Goal: Task Accomplishment & Management: Manage account settings

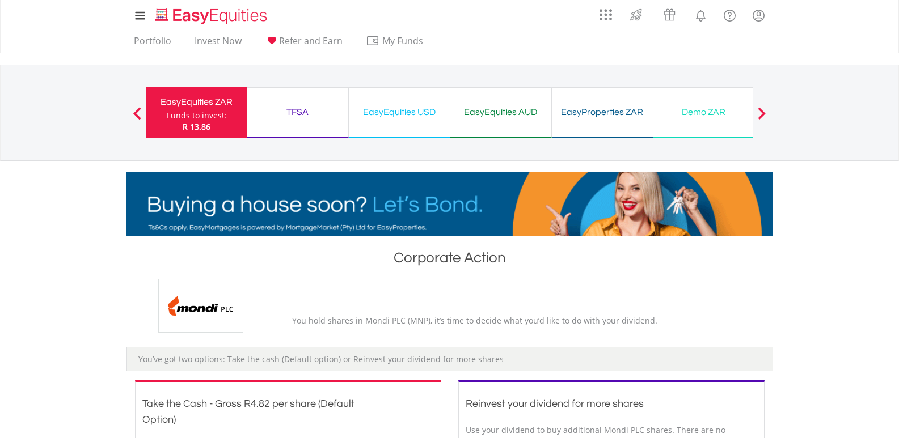
click at [213, 111] on div "Funds to invest:" at bounding box center [197, 115] width 60 height 11
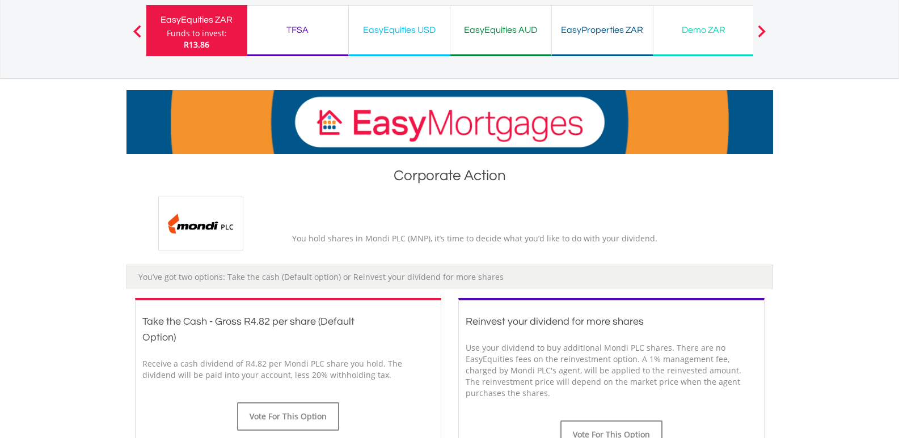
scroll to position [170, 0]
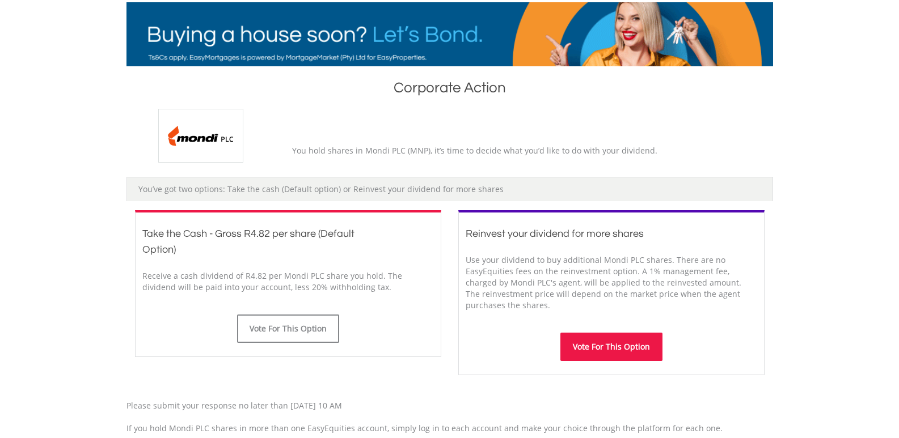
click at [593, 344] on button "Vote For This Option" at bounding box center [611, 347] width 102 height 28
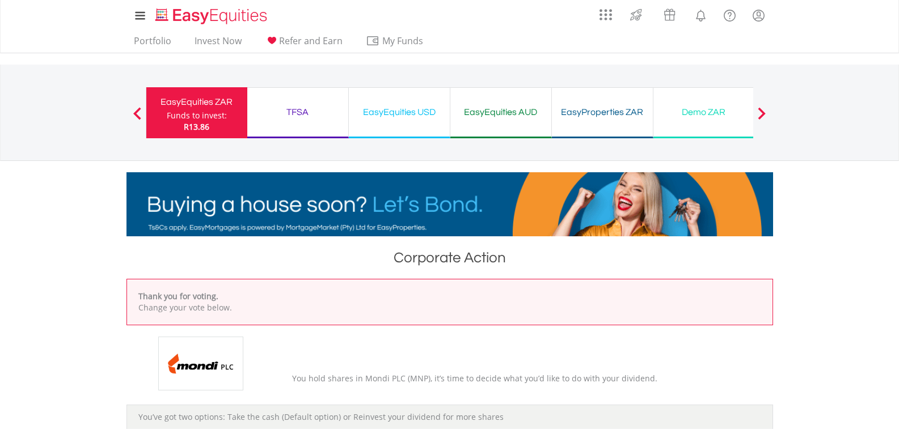
click at [204, 109] on div "EasyEquities ZAR" at bounding box center [196, 102] width 87 height 16
click at [304, 116] on div "TFSA" at bounding box center [297, 112] width 87 height 16
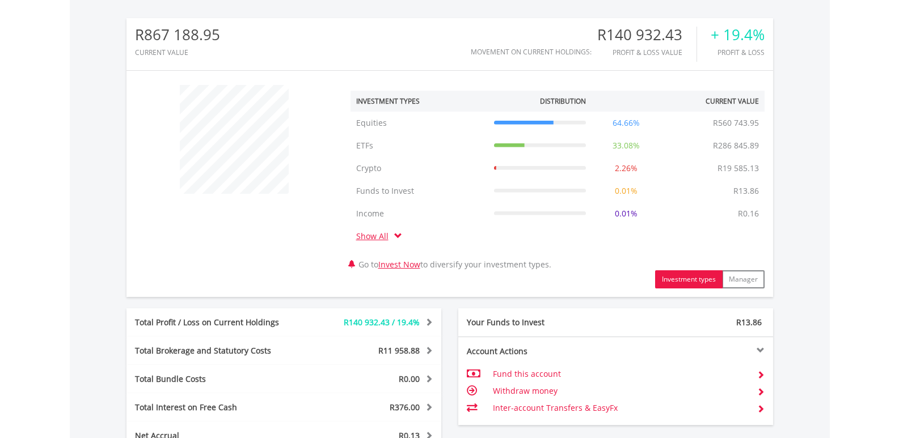
scroll to position [510, 0]
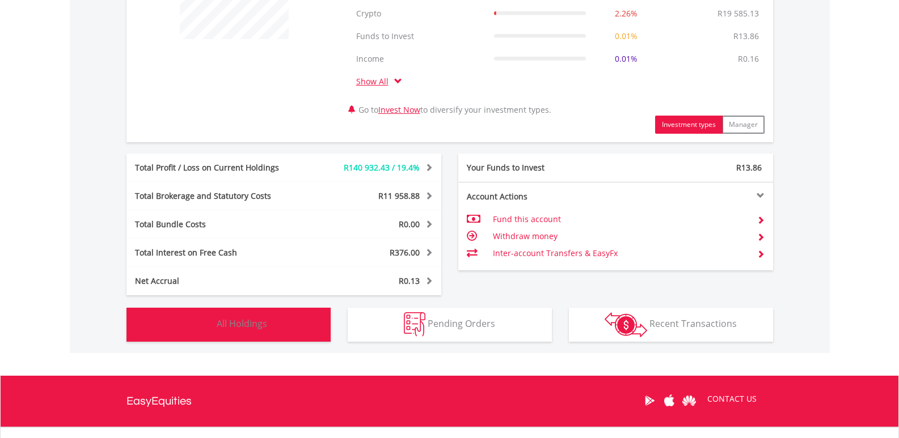
click at [248, 323] on span "All Holdings" at bounding box center [242, 323] width 50 height 12
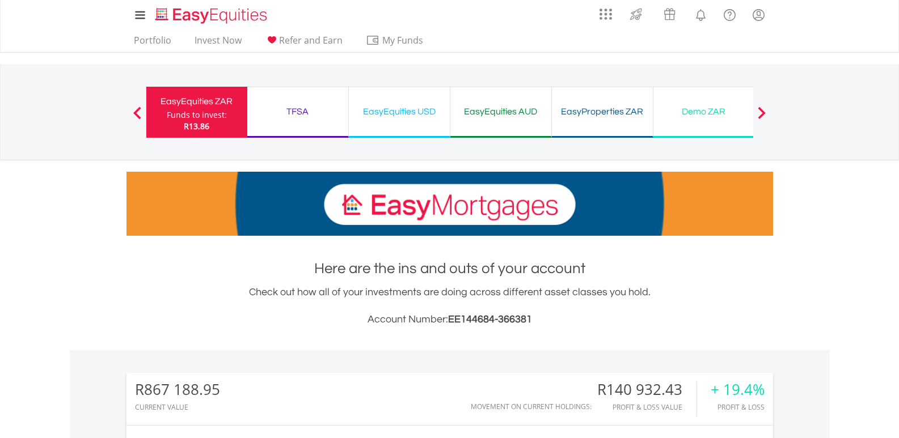
scroll to position [0, 0]
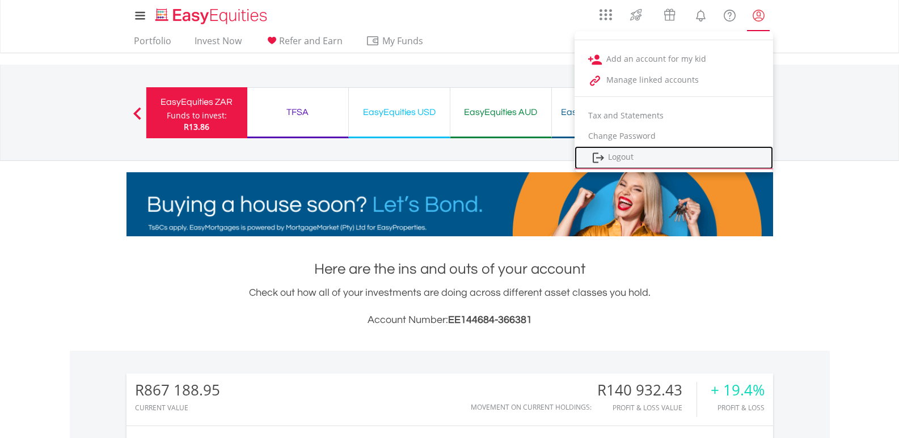
click at [622, 157] on link "Logout" at bounding box center [673, 157] width 198 height 23
